Goal: Information Seeking & Learning: Learn about a topic

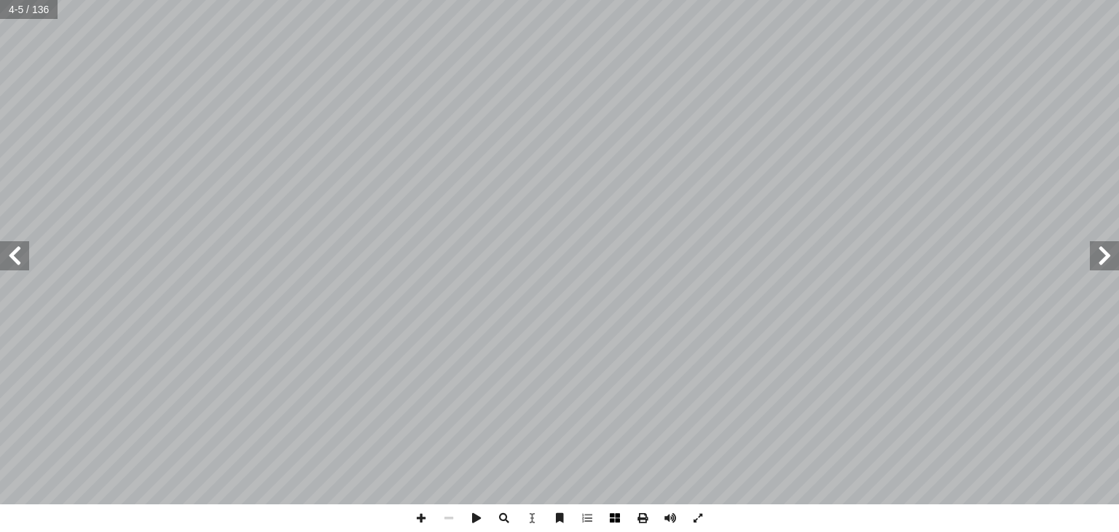
click at [618, 517] on span at bounding box center [615, 518] width 28 height 28
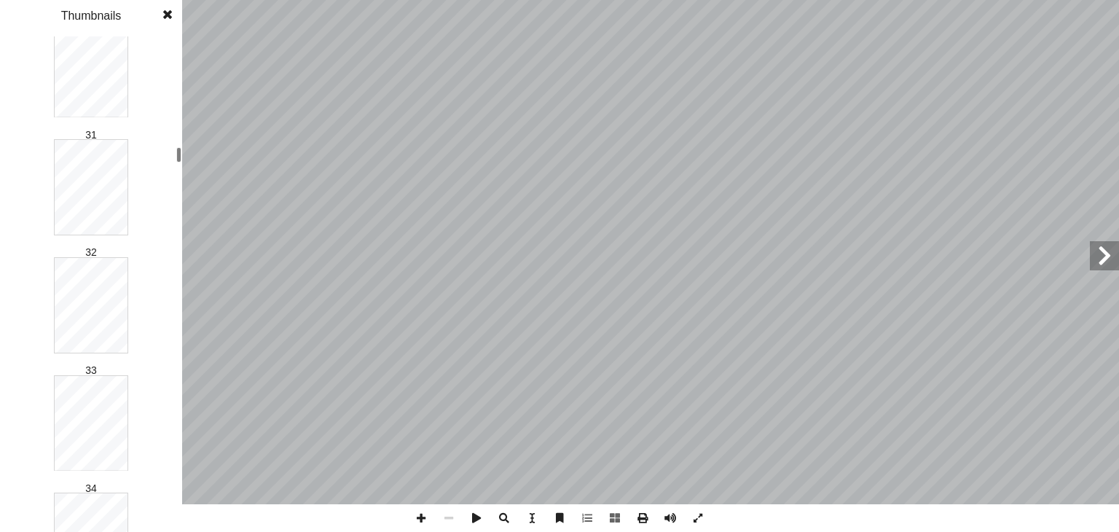
click at [179, 154] on div at bounding box center [178, 154] width 5 height 15
